Goal: Task Accomplishment & Management: Use online tool/utility

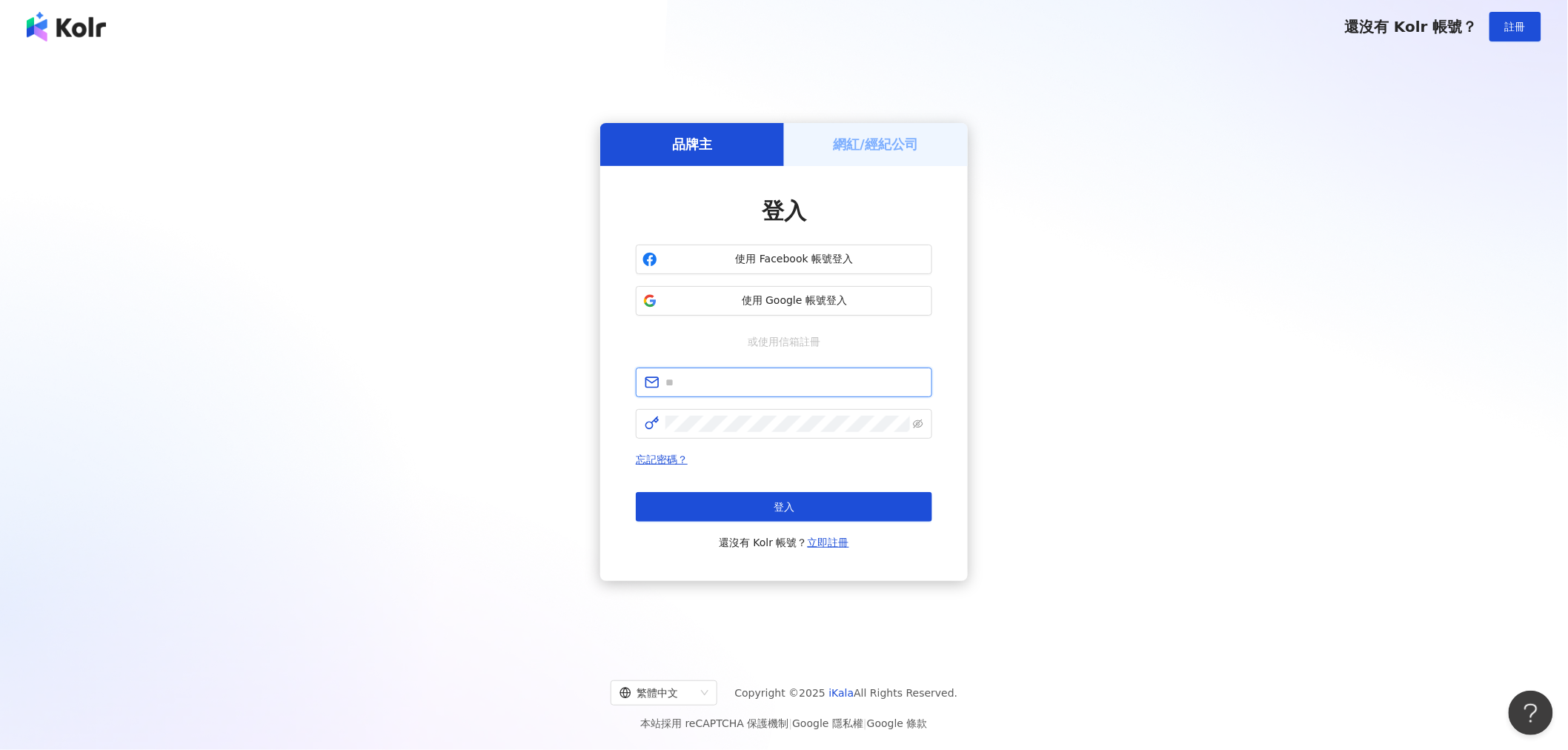
click at [780, 386] on input "text" at bounding box center [794, 382] width 258 height 16
click at [779, 386] on input "text" at bounding box center [794, 382] width 258 height 16
type input "**********"
click button "登入" at bounding box center [784, 507] width 296 height 30
